Goal: Task Accomplishment & Management: Complete application form

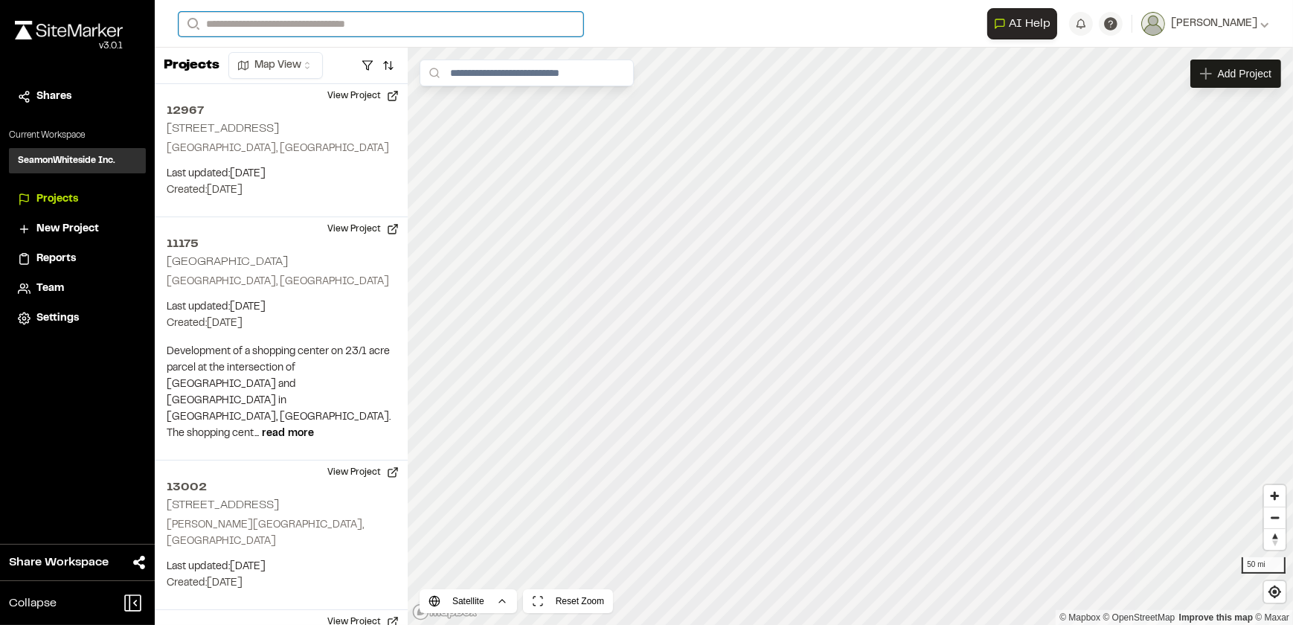
click at [246, 21] on input "Search" at bounding box center [381, 24] width 405 height 25
click at [60, 228] on span "New Project" at bounding box center [67, 229] width 63 height 16
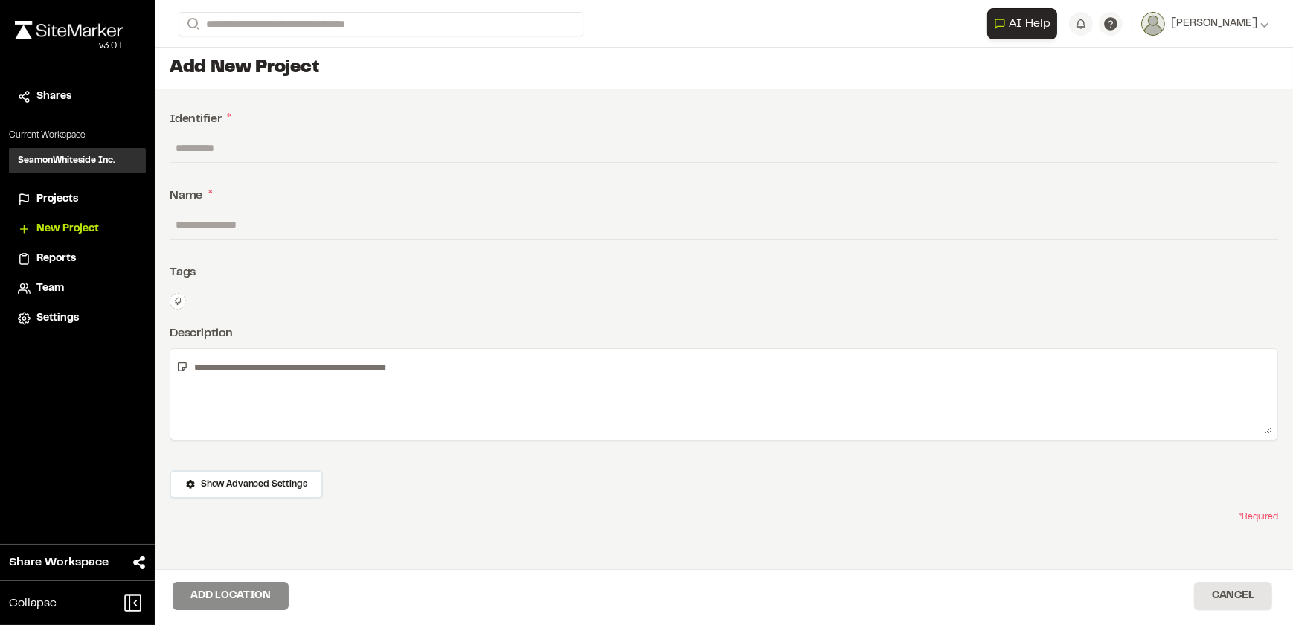
click at [218, 148] on input "text" at bounding box center [724, 148] width 1109 height 28
type input "*****"
click at [246, 224] on input "text" at bounding box center [724, 225] width 1109 height 28
type input "**********"
click at [298, 376] on textarea at bounding box center [730, 394] width 1084 height 79
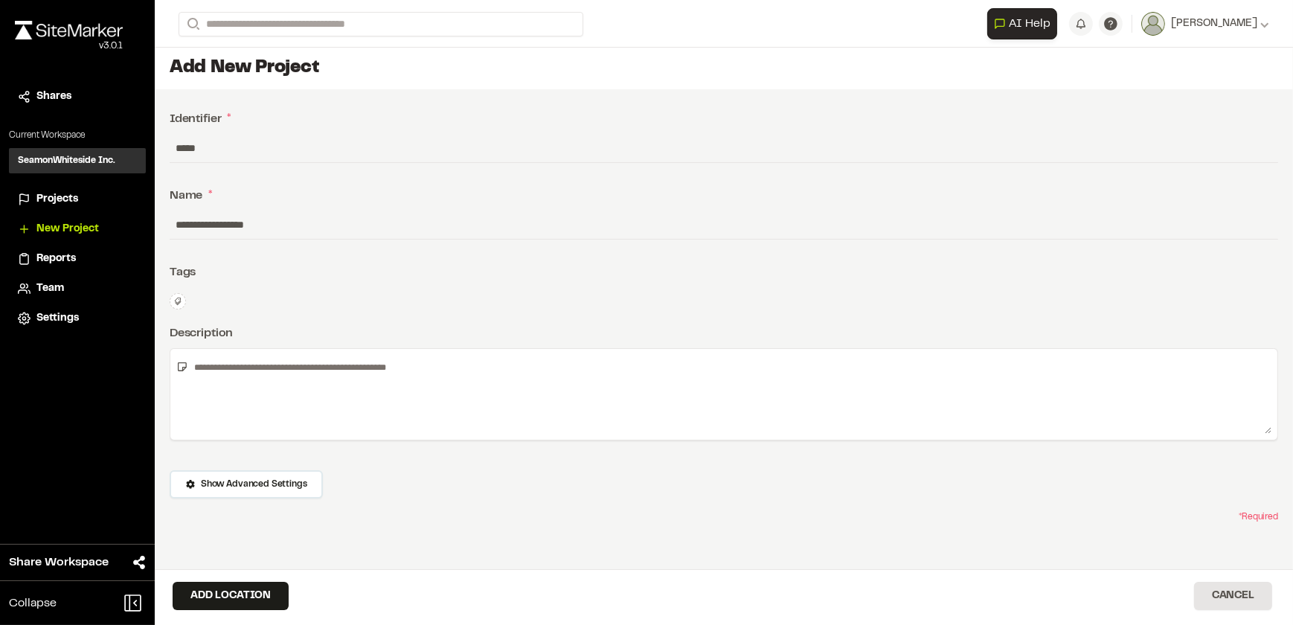
type textarea "*"
type textarea "**********"
click at [242, 598] on button "Add Location" at bounding box center [231, 596] width 116 height 28
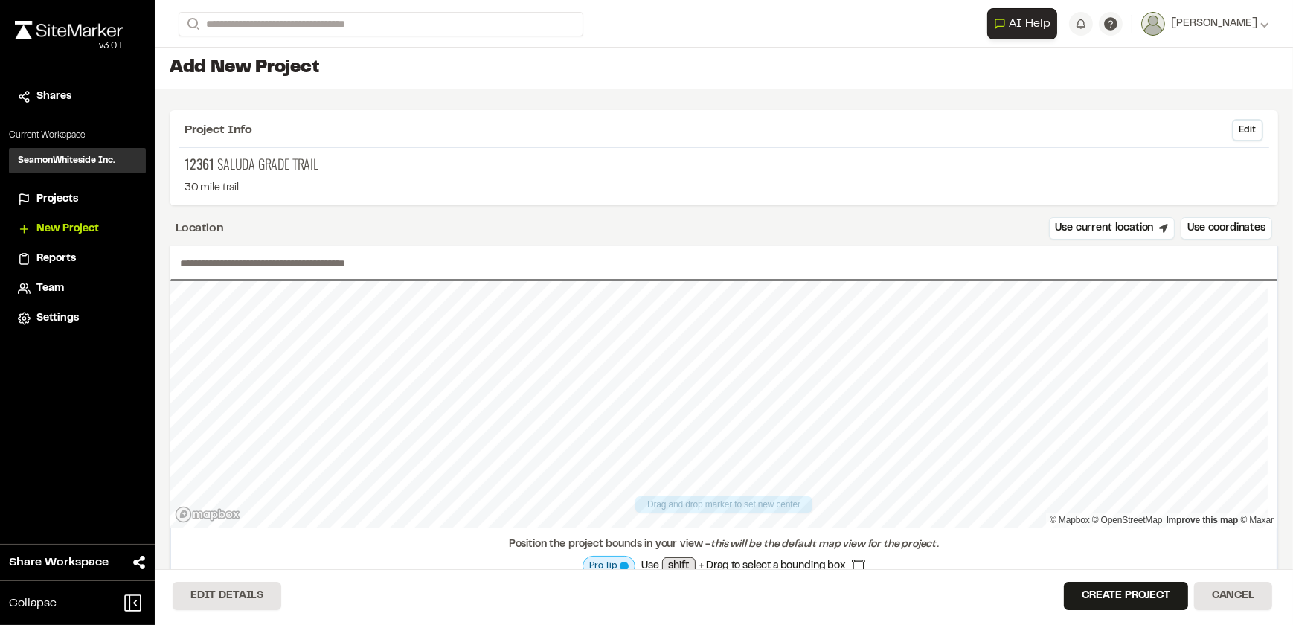
drag, startPoint x: 298, startPoint y: 257, endPoint x: 311, endPoint y: 261, distance: 14.1
click at [298, 257] on input "text" at bounding box center [723, 263] width 1107 height 34
type input "*"
type input "**********"
click at [1155, 595] on button "Create Project" at bounding box center [1126, 596] width 124 height 28
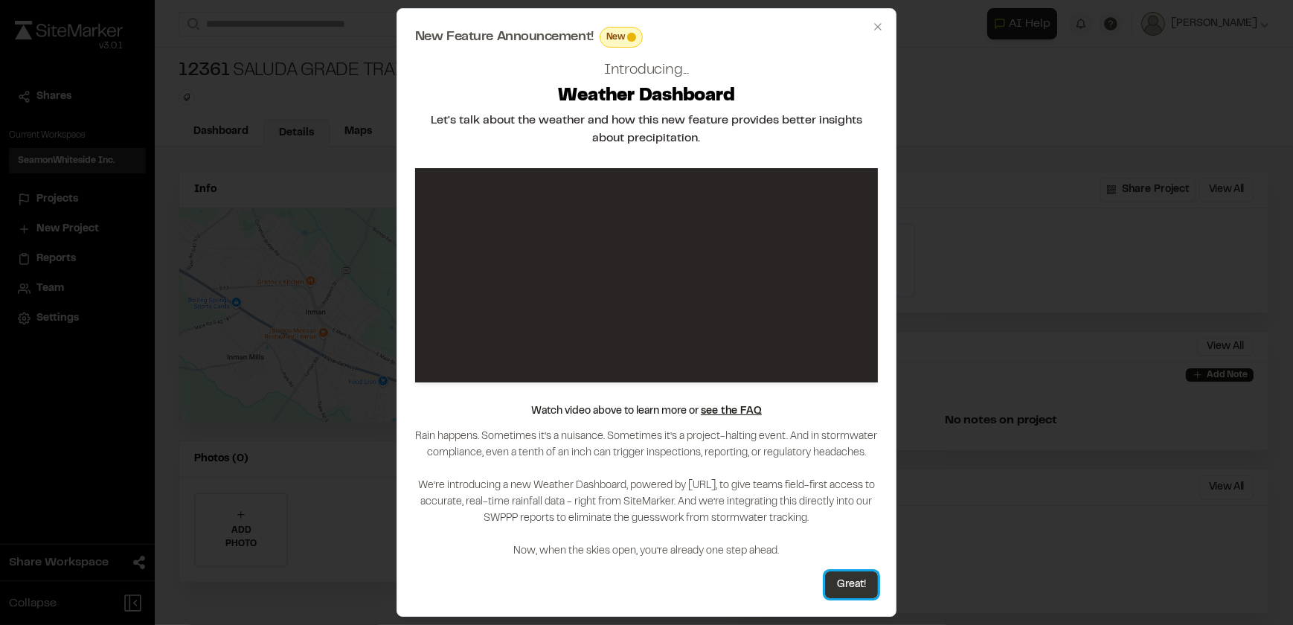
click at [855, 589] on button "Great!" at bounding box center [851, 585] width 53 height 27
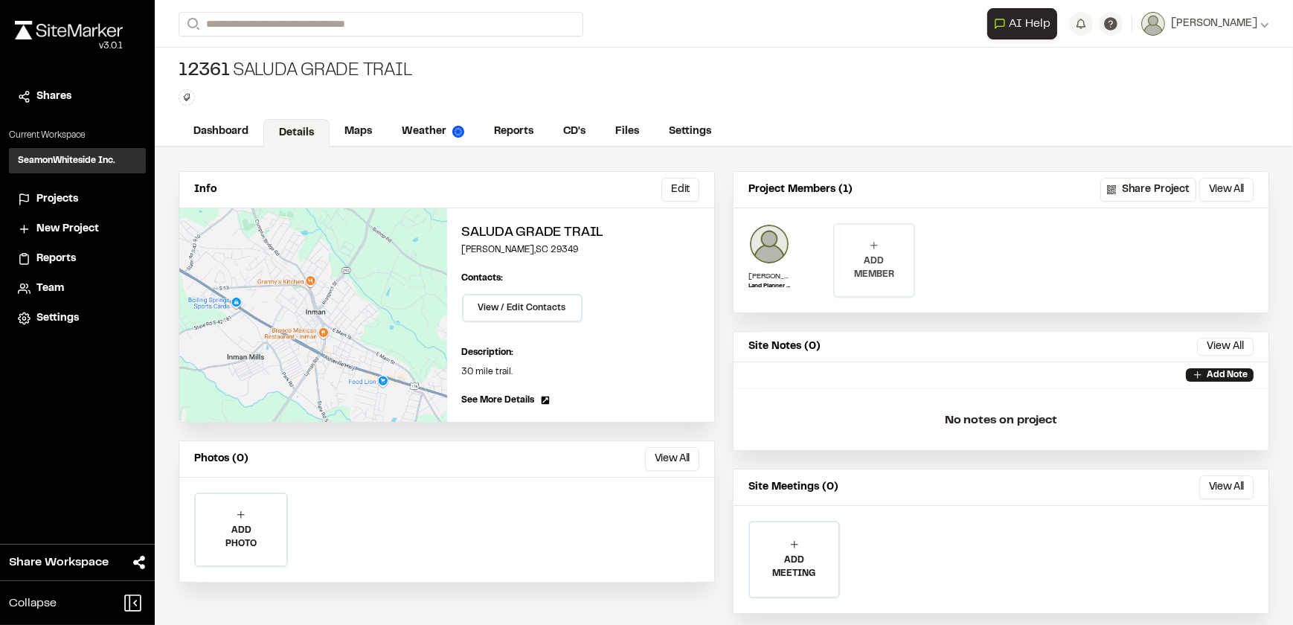
click at [857, 260] on p "ADD MEMBER" at bounding box center [874, 268] width 79 height 27
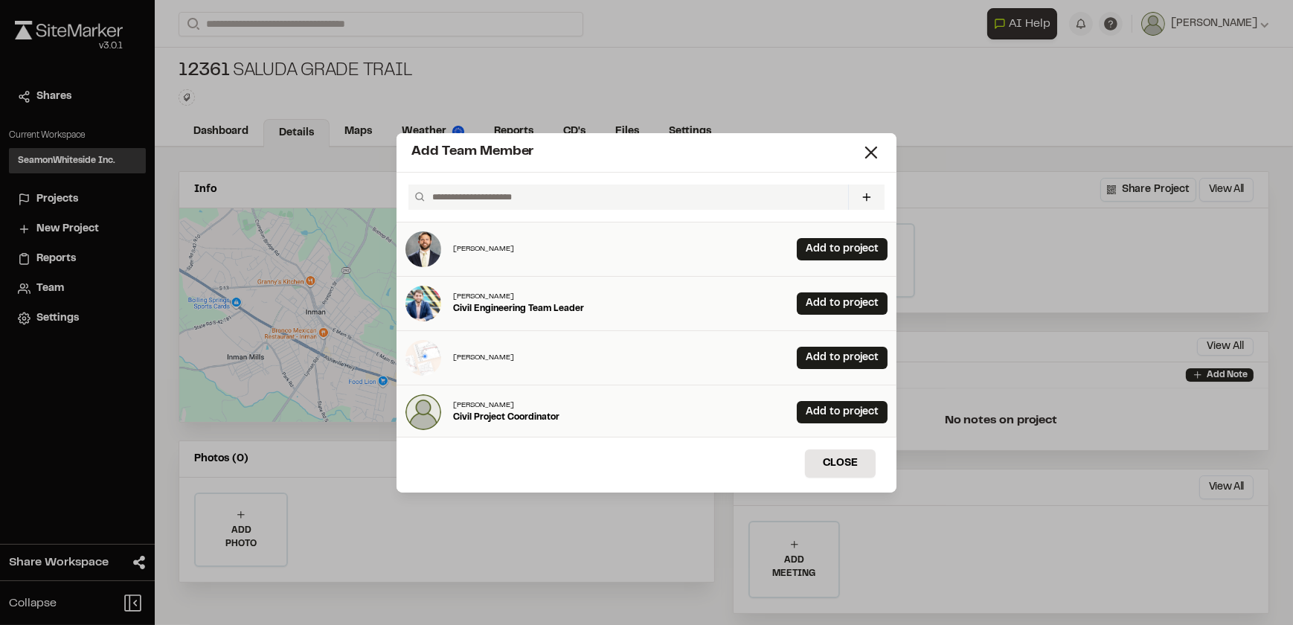
click at [528, 192] on input "text" at bounding box center [634, 197] width 416 height 25
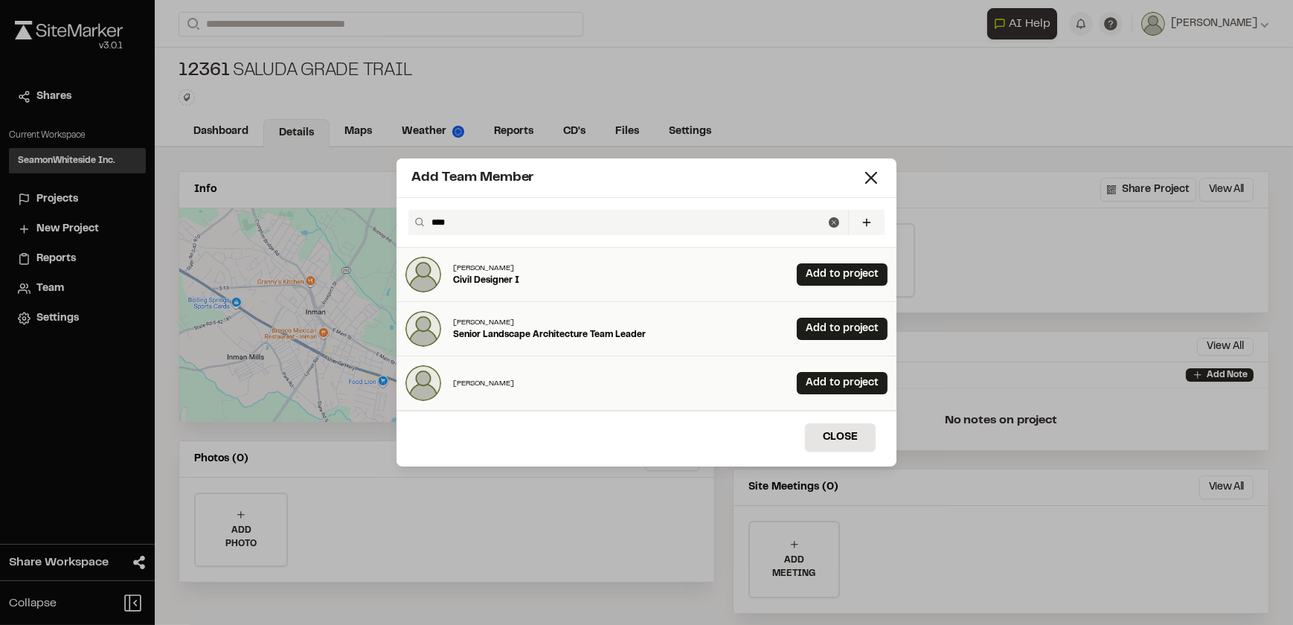
click at [511, 336] on p "Senior Landscape Architecture Team Leader" at bounding box center [549, 334] width 193 height 13
click at [824, 321] on link "Add to project" at bounding box center [842, 329] width 91 height 22
click at [488, 218] on input "****" at bounding box center [627, 222] width 403 height 25
type input "*"
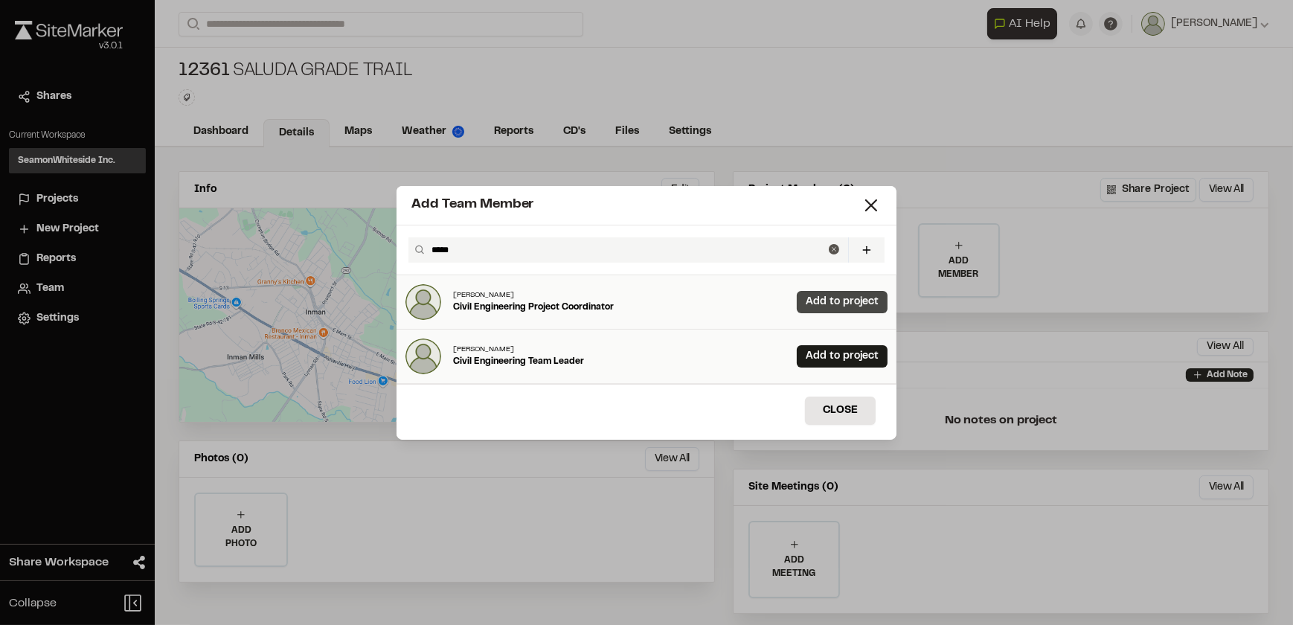
type input "*****"
click at [848, 301] on link "Add to project" at bounding box center [842, 302] width 91 height 22
click at [834, 412] on button "Close" at bounding box center [840, 411] width 71 height 28
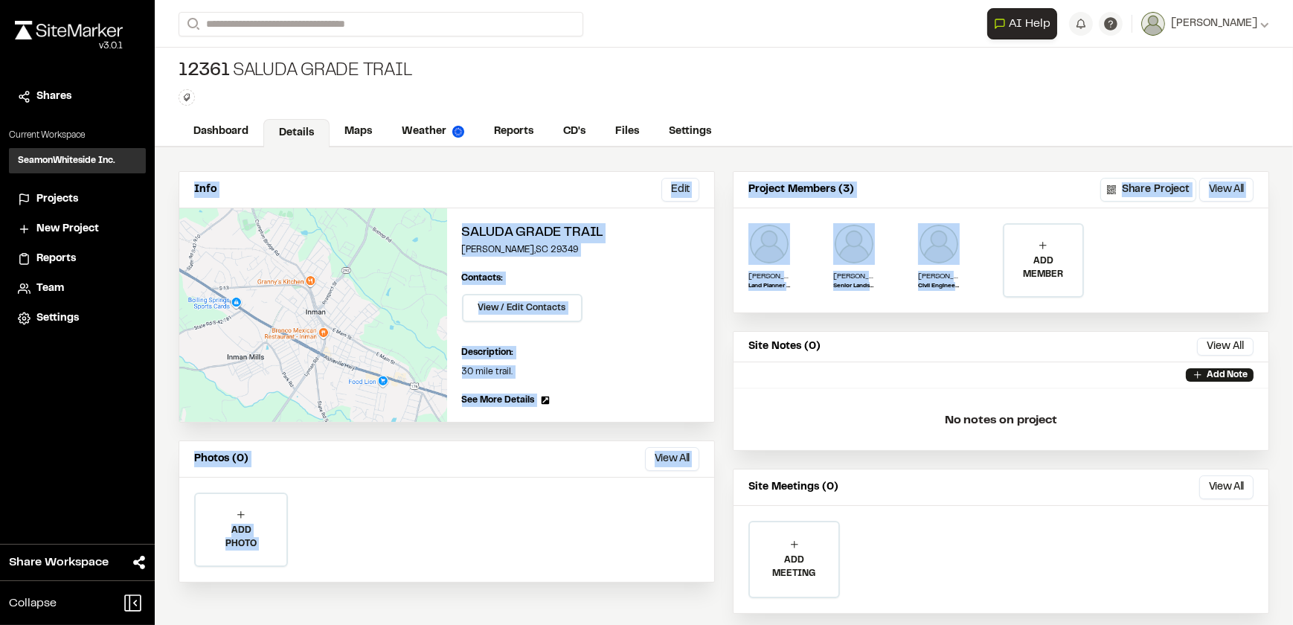
drag, startPoint x: 1005, startPoint y: 196, endPoint x: 1030, endPoint y: 118, distance: 82.6
click at [1030, 118] on div "**********" at bounding box center [724, 312] width 1139 height 625
drag, startPoint x: 1030, startPoint y: 118, endPoint x: 1016, endPoint y: 172, distance: 56.1
click at [1015, 173] on div "Project Members (3) Share Project View All ... Close" at bounding box center [1001, 190] width 535 height 36
click at [1167, 118] on div "Dashboard Details Maps Weather Reports CD's Files Settings" at bounding box center [724, 133] width 1139 height 30
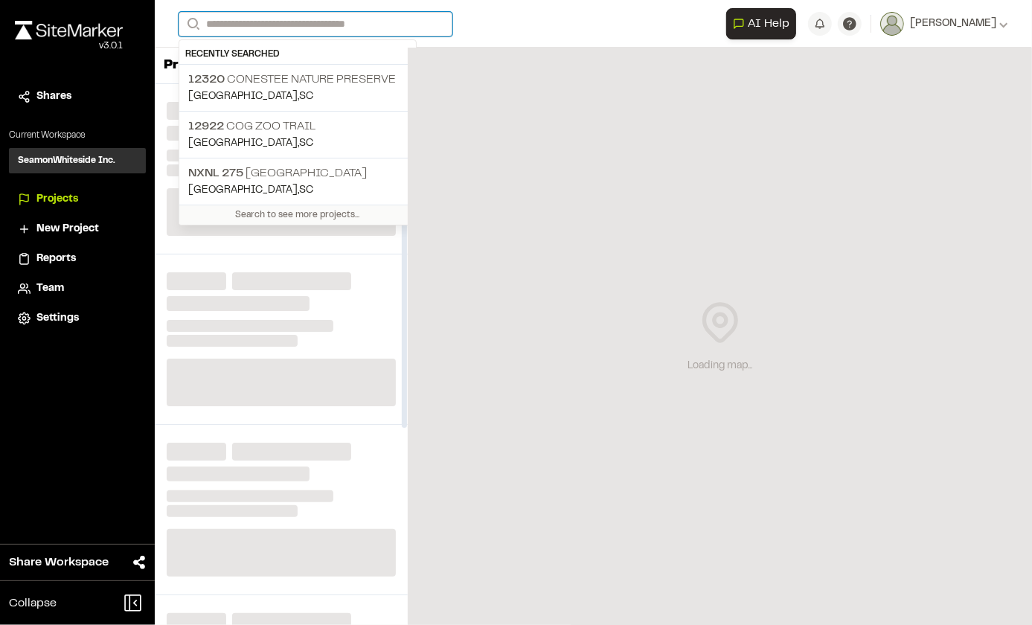
drag, startPoint x: 348, startPoint y: 22, endPoint x: 358, endPoint y: 25, distance: 10.8
click at [348, 23] on input "Search" at bounding box center [316, 24] width 274 height 25
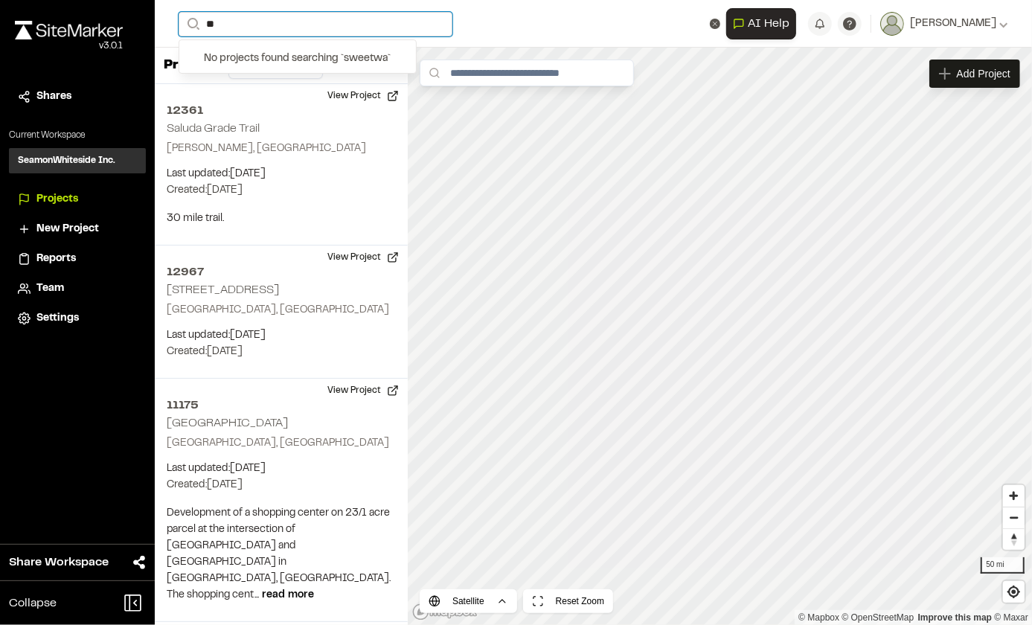
type input "*"
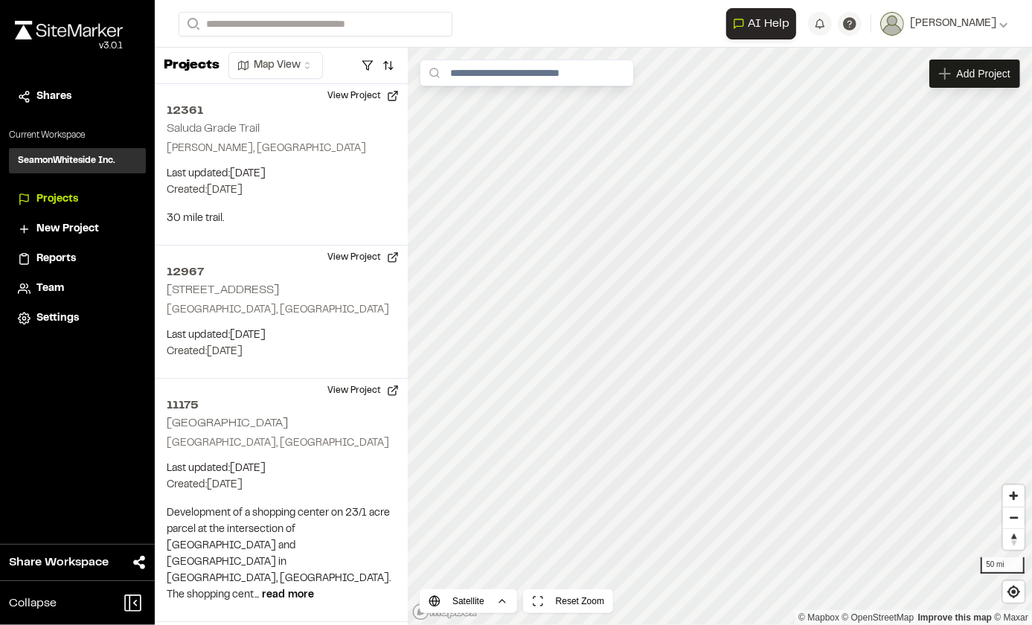
click at [79, 223] on span "New Project" at bounding box center [67, 229] width 63 height 16
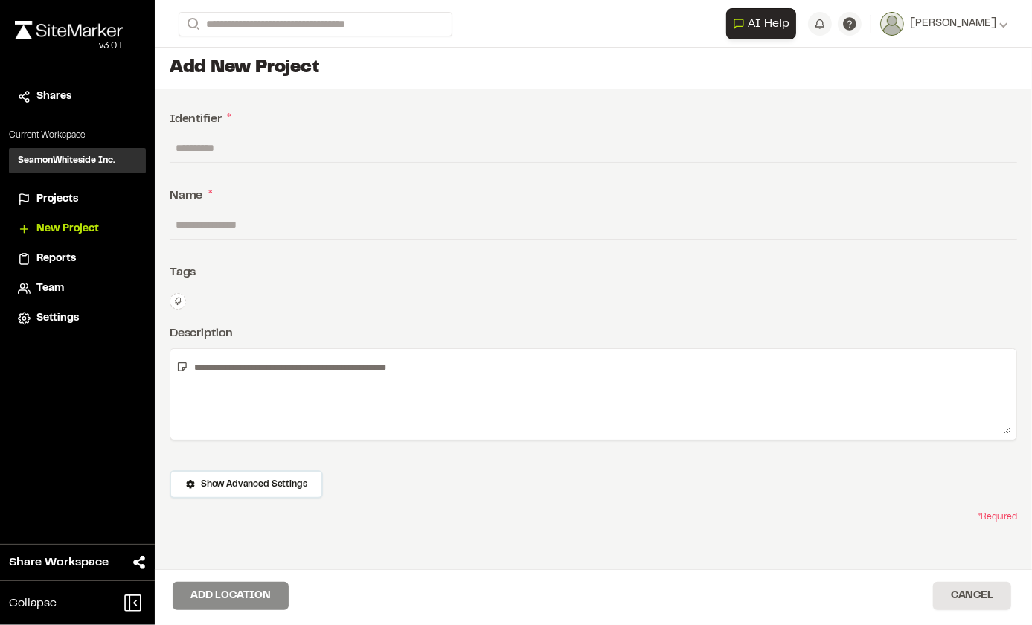
click at [220, 145] on input "text" at bounding box center [594, 148] width 848 height 28
click at [216, 147] on input "**" at bounding box center [594, 148] width 848 height 28
drag, startPoint x: 253, startPoint y: 144, endPoint x: 212, endPoint y: 147, distance: 41.0
click at [212, 147] on input "**********" at bounding box center [594, 148] width 848 height 28
type input "*****"
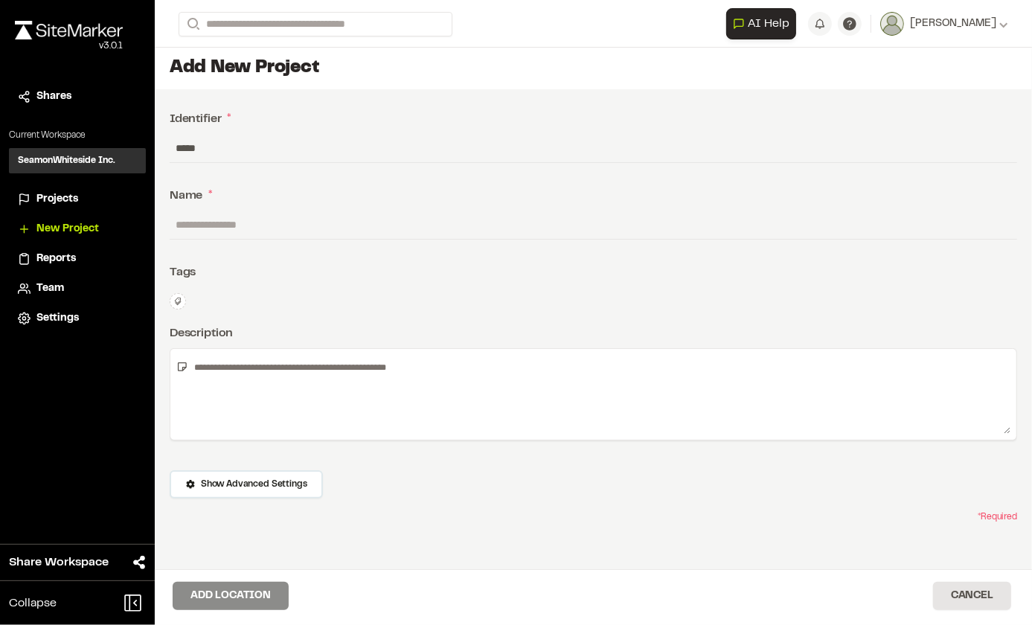
click at [237, 222] on input "text" at bounding box center [594, 225] width 848 height 28
type input "**********"
click at [287, 370] on textarea at bounding box center [599, 394] width 822 height 79
type textarea "**********"
click at [243, 591] on button "Add Location" at bounding box center [231, 596] width 116 height 28
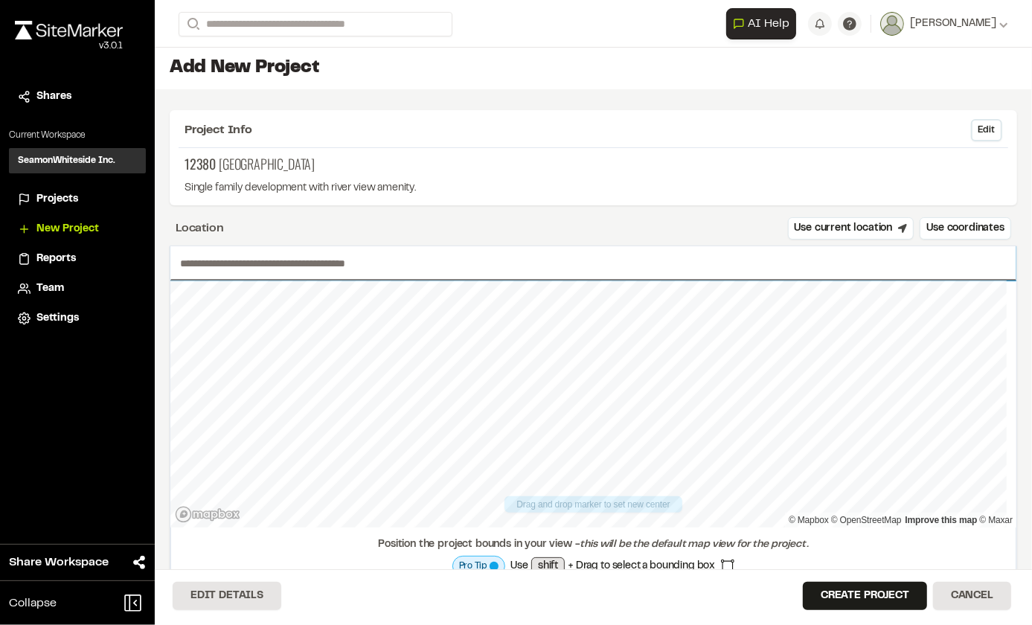
click at [278, 263] on input "text" at bounding box center [593, 263] width 846 height 34
click at [281, 260] on input "text" at bounding box center [593, 263] width 846 height 34
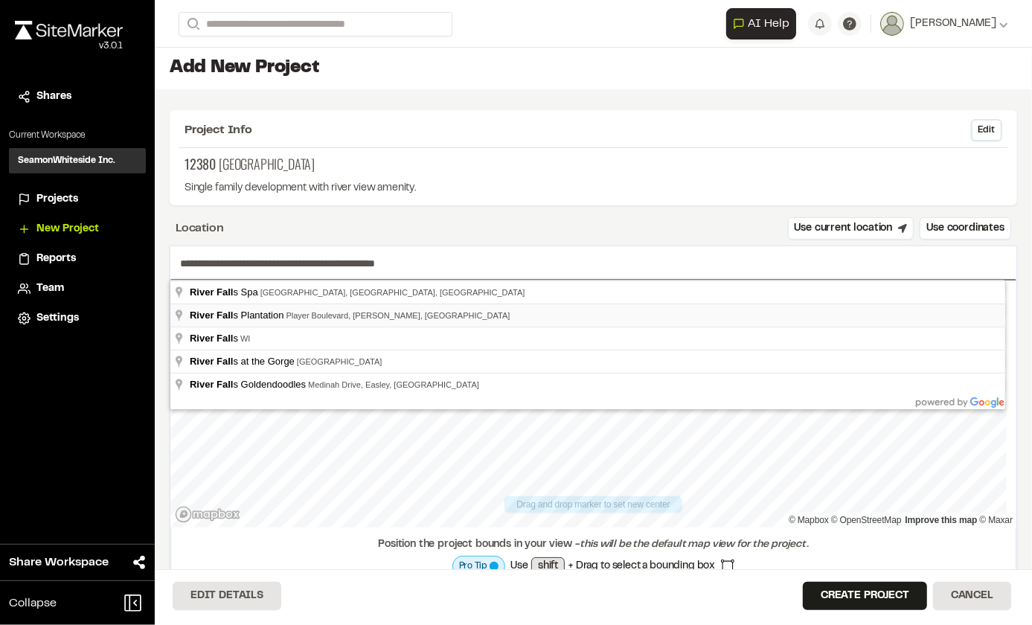
type input "**********"
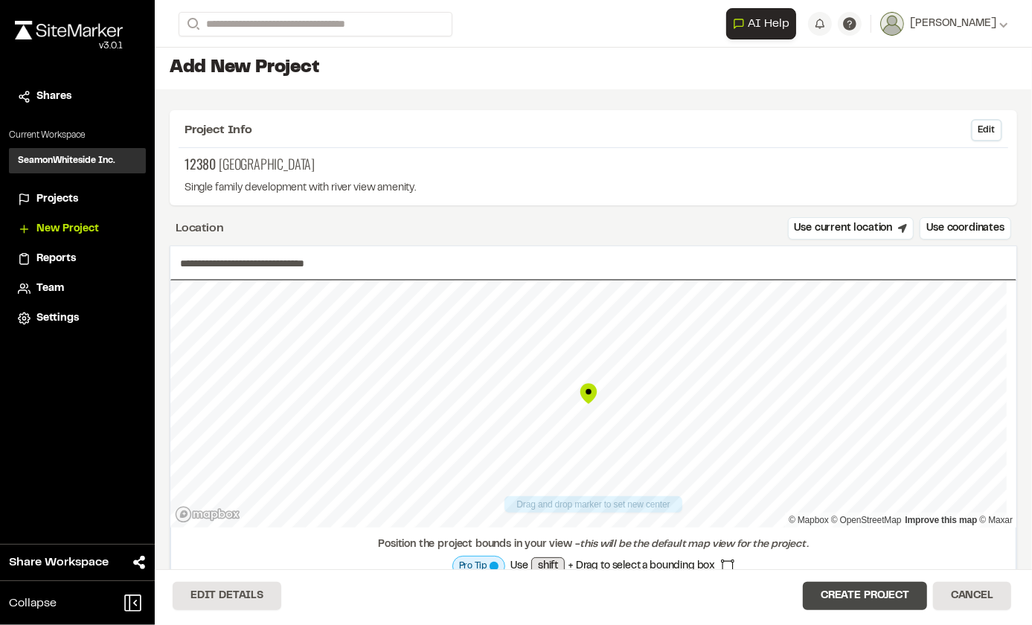
click at [871, 599] on button "Create Project" at bounding box center [865, 596] width 124 height 28
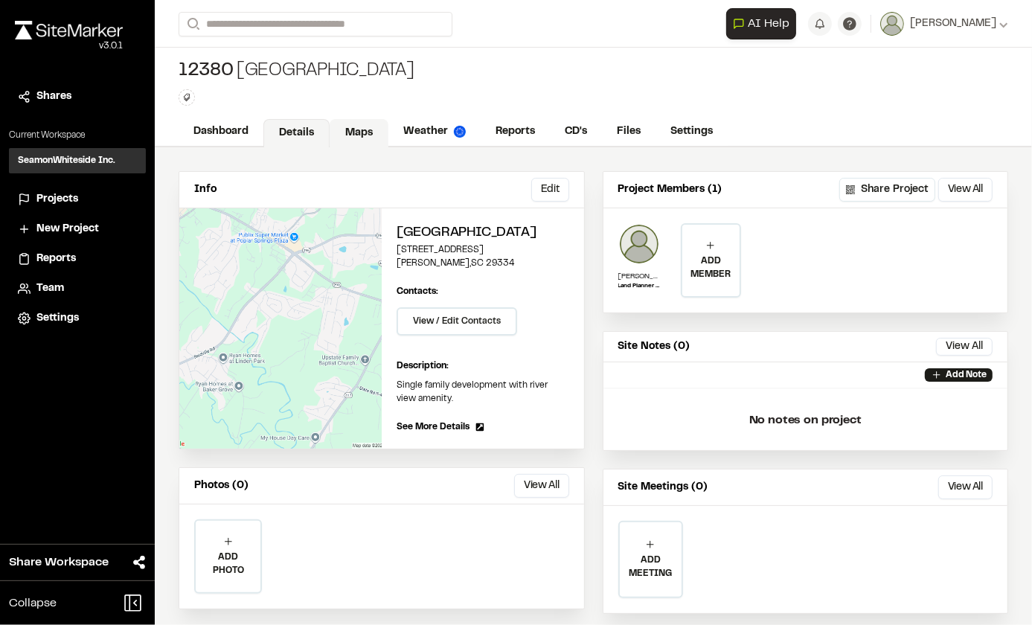
click at [353, 134] on link "Maps" at bounding box center [359, 133] width 59 height 28
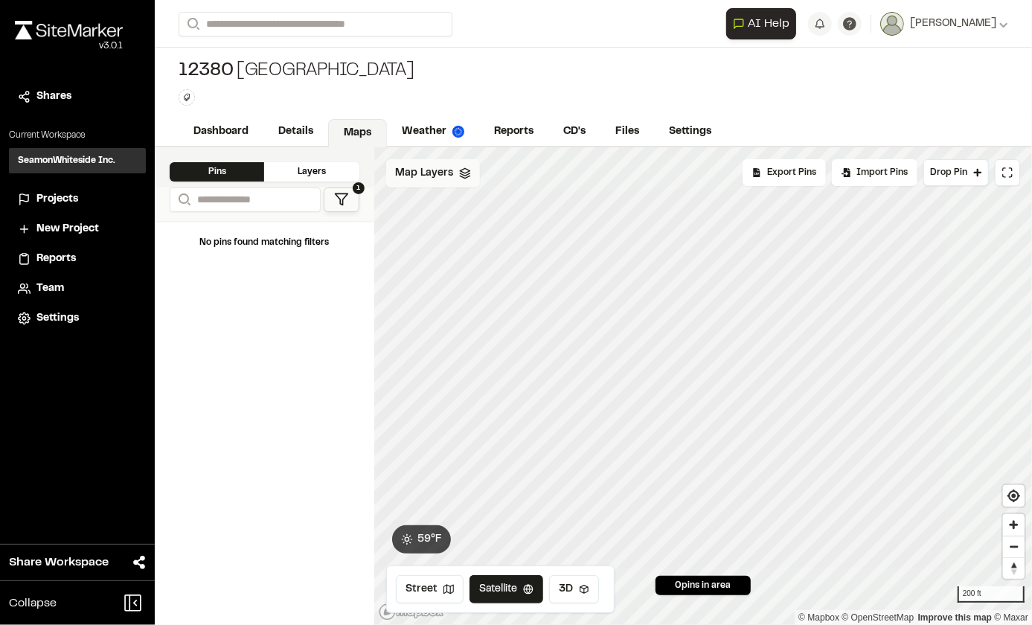
click at [432, 170] on span "Map Layers" at bounding box center [424, 173] width 58 height 16
click at [484, 172] on html "Close sidebar v 3.0.1 Shares Current Workspace SeamonWhiteside Inc. SI Projects…" at bounding box center [516, 312] width 1032 height 625
click at [424, 205] on link "Add Layer" at bounding box center [442, 205] width 112 height 25
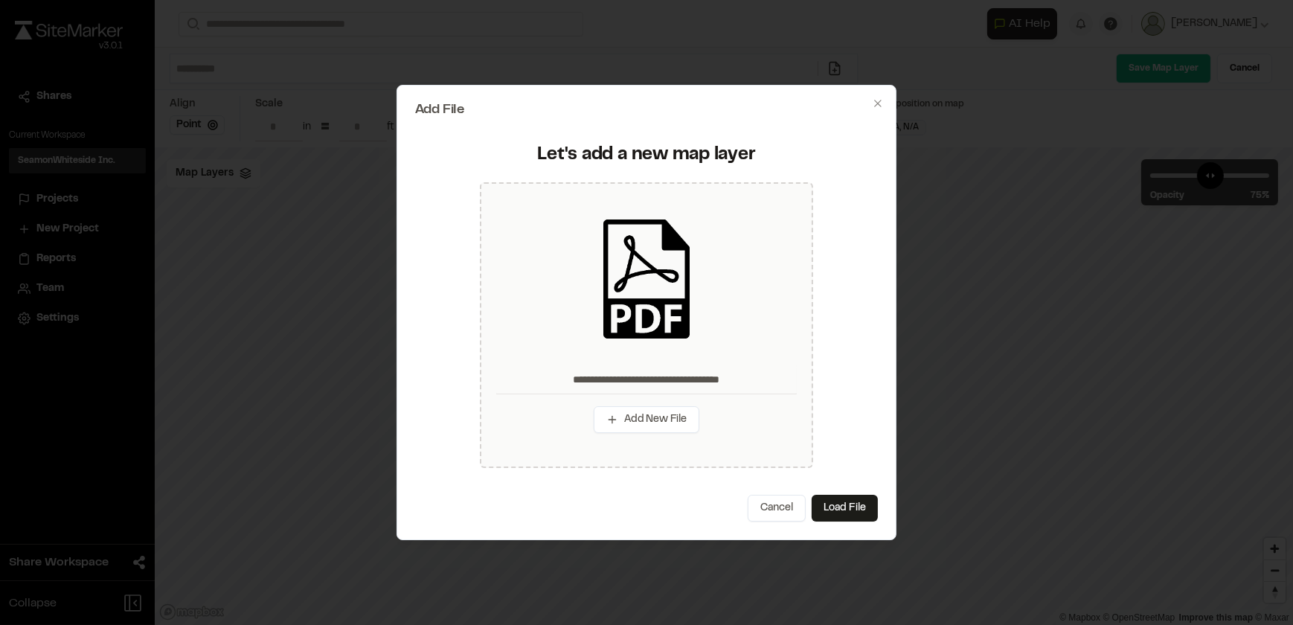
click at [279, 69] on div at bounding box center [646, 312] width 1293 height 625
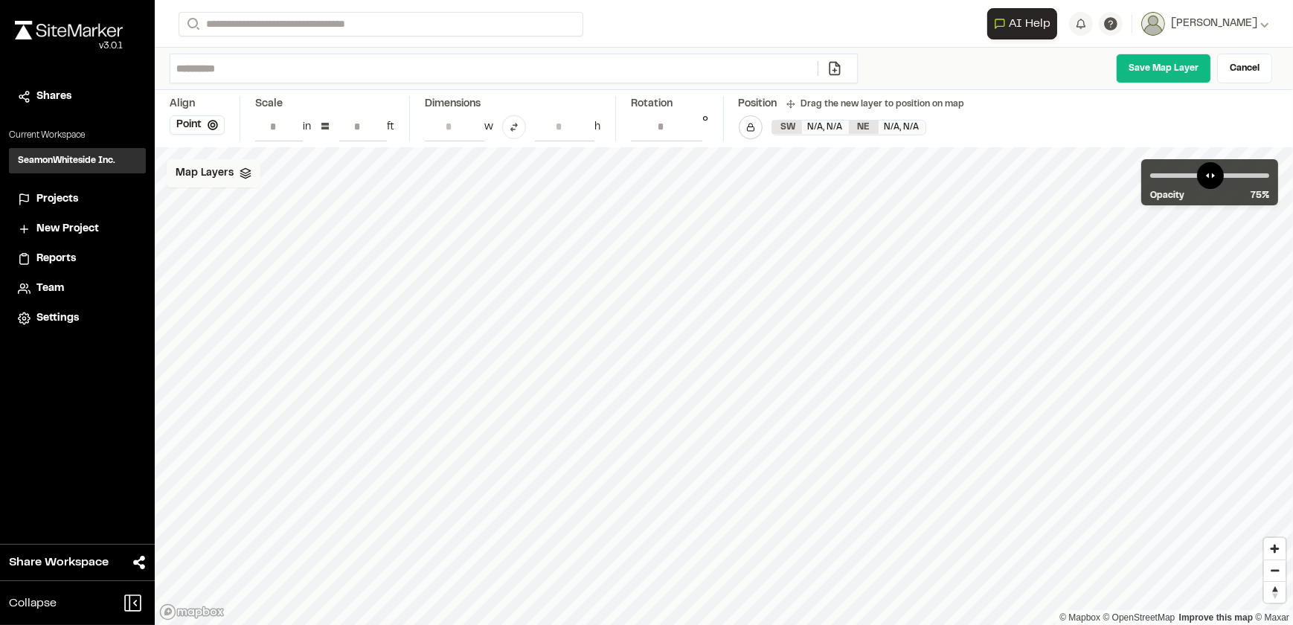
click at [203, 171] on span "Map Layers" at bounding box center [205, 173] width 58 height 16
click at [262, 170] on html "Close sidebar v 3.0.1 Shares Current Workspace SeamonWhiteside Inc. SI Projects…" at bounding box center [646, 312] width 1293 height 625
click at [237, 201] on link "Add Layer" at bounding box center [222, 205] width 112 height 25
click at [233, 170] on div "Map Layers" at bounding box center [214, 173] width 94 height 28
click at [266, 176] on html "Close sidebar v 3.0.1 Shares Current Workspace SeamonWhiteside Inc. SI Projects…" at bounding box center [646, 312] width 1293 height 625
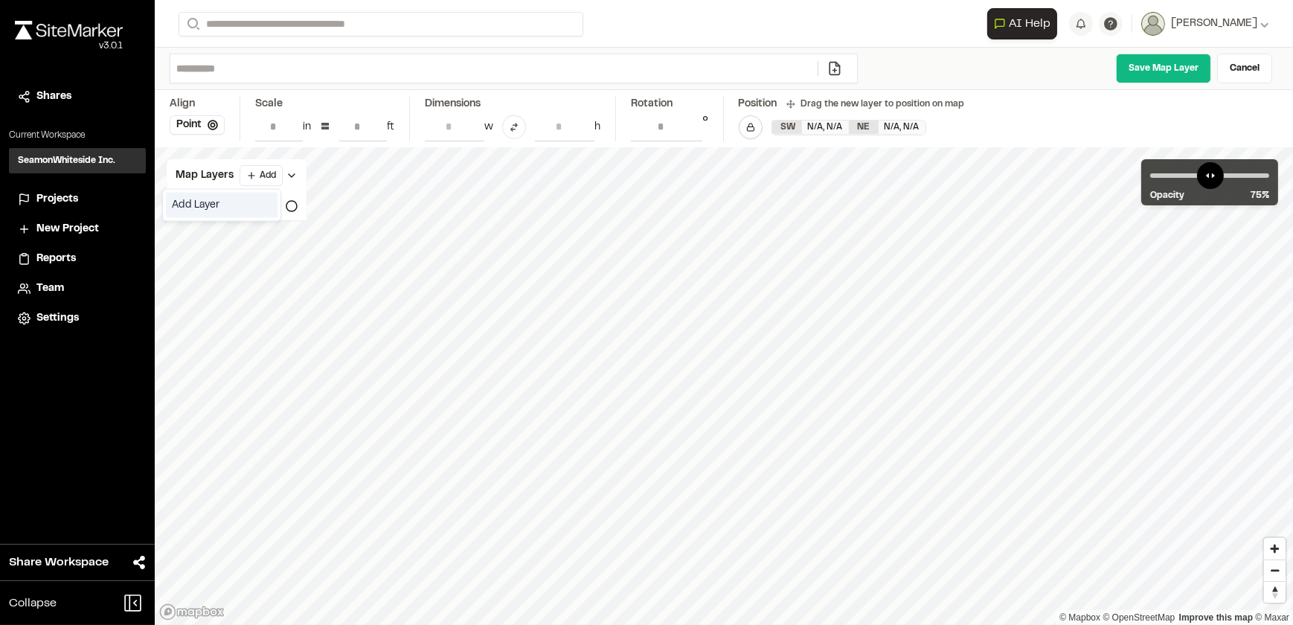
click at [174, 203] on link "Add Layer" at bounding box center [222, 205] width 112 height 25
click at [240, 173] on icon at bounding box center [246, 173] width 12 height 12
click at [264, 177] on html "Close sidebar v 3.0.1 Shares Current Workspace SeamonWhiteside Inc. SI Projects…" at bounding box center [646, 312] width 1293 height 625
click at [218, 203] on link "Add Layer" at bounding box center [222, 205] width 112 height 25
click at [1031, 65] on link "Cancel" at bounding box center [1244, 69] width 55 height 30
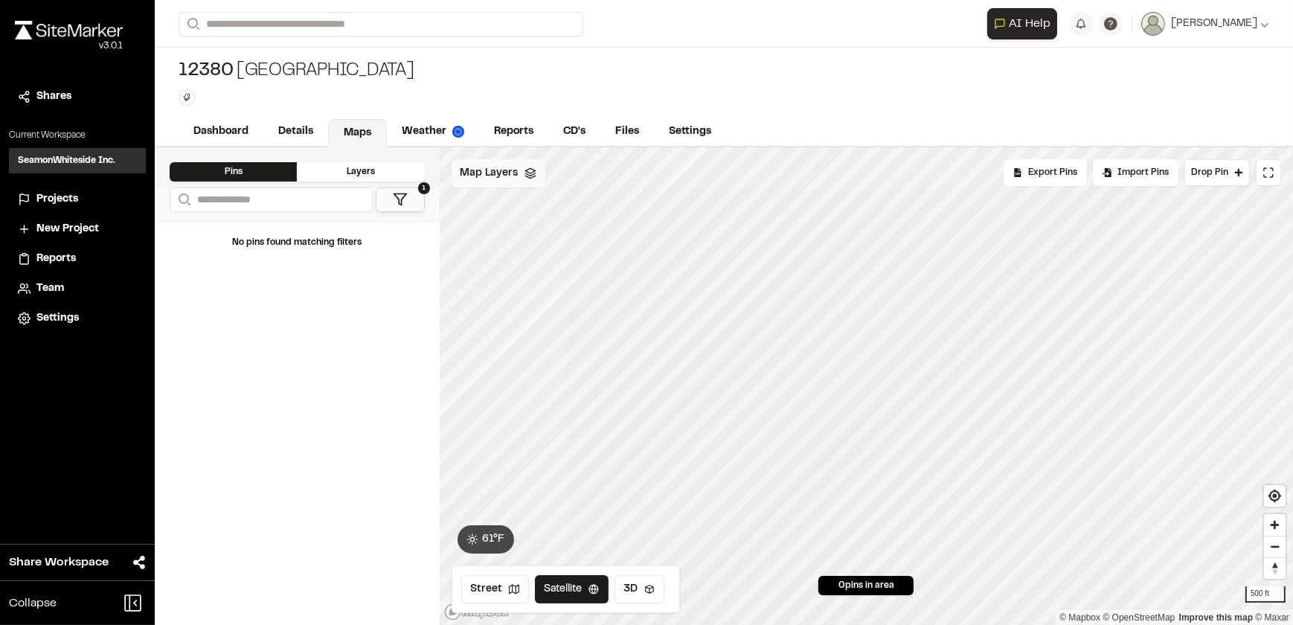
click at [516, 177] on span "Map Layers" at bounding box center [490, 173] width 58 height 16
click at [539, 172] on html "Close sidebar v 3.0.1 Shares Current Workspace SeamonWhiteside Inc. SI Projects…" at bounding box center [646, 312] width 1293 height 625
click at [482, 205] on link "Add Layer" at bounding box center [507, 205] width 112 height 25
